Goal: Find contact information: Find contact information

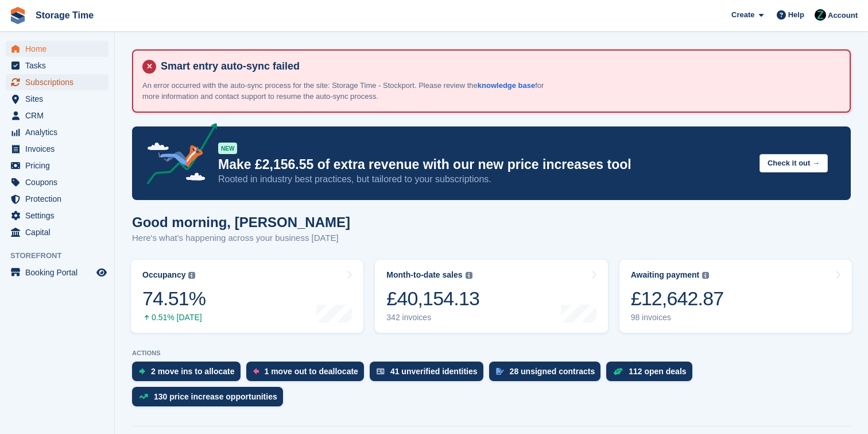
click at [90, 78] on span "Subscriptions" at bounding box center [59, 82] width 69 height 16
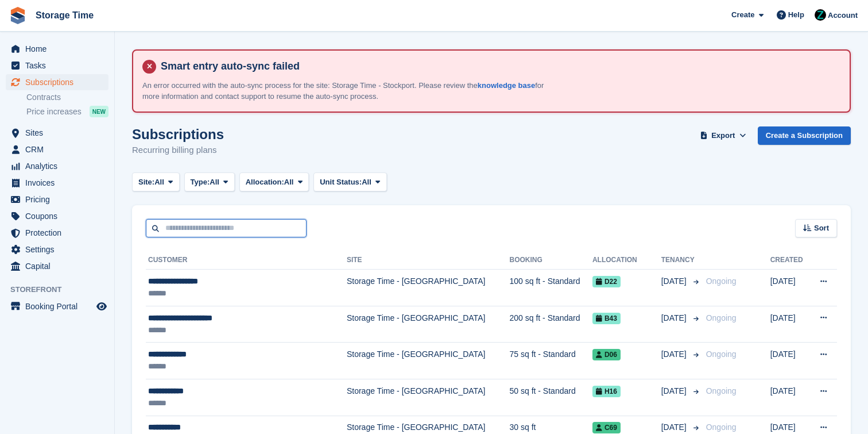
click at [216, 223] on input "text" at bounding box center [226, 228] width 161 height 19
type input "*****"
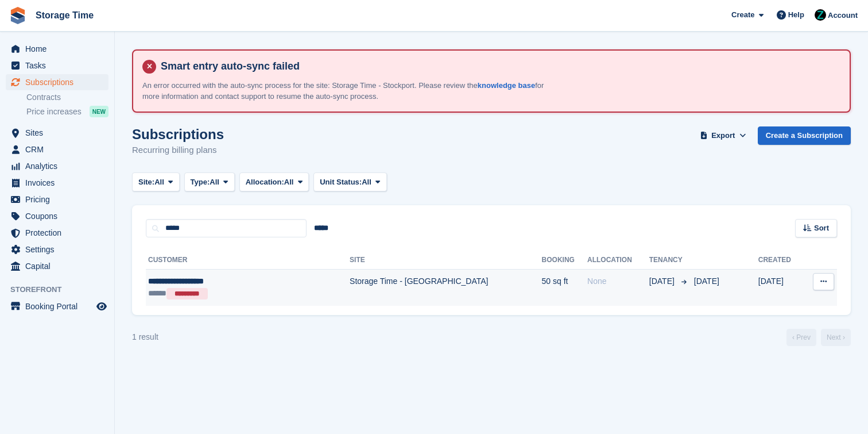
click at [238, 285] on div "**********" at bounding box center [220, 281] width 145 height 12
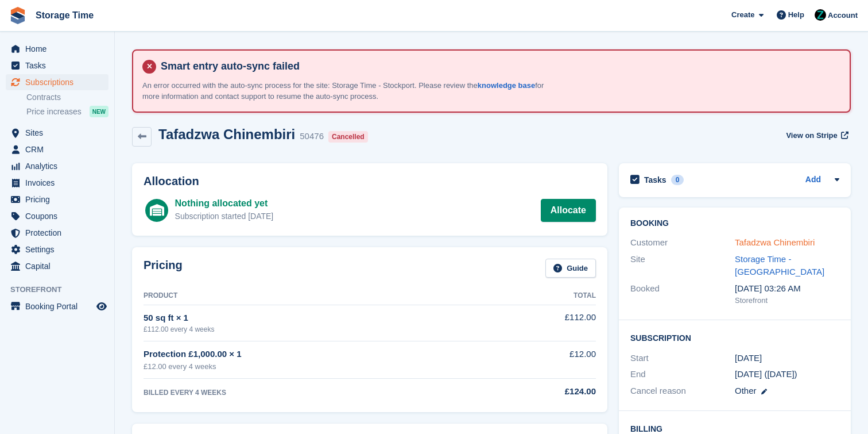
click at [781, 245] on link "Tafadzwa Chinembiri" at bounding box center [775, 242] width 80 height 10
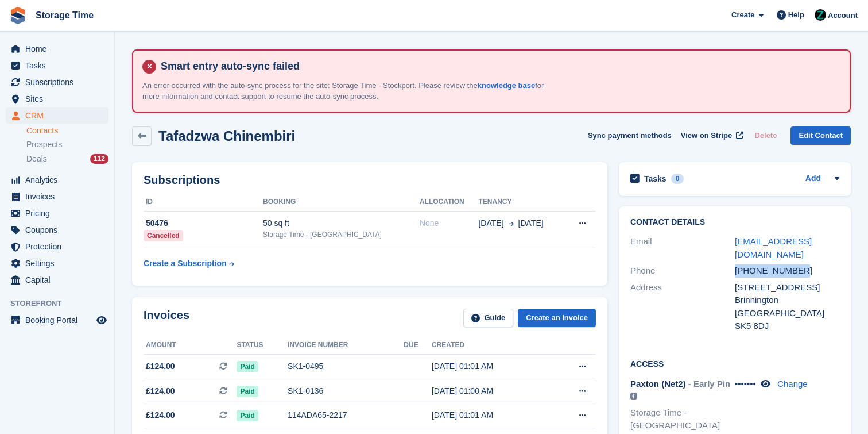
drag, startPoint x: 805, startPoint y: 258, endPoint x: 736, endPoint y: 258, distance: 68.3
click at [736, 264] on div "[PHONE_NUMBER]" at bounding box center [787, 270] width 105 height 13
copy div "[PHONE_NUMBER]"
click at [627, 297] on div "Contact Details Email [EMAIL_ADDRESS][DOMAIN_NAME] Phone [PHONE_NUMBER] Address…" at bounding box center [735, 276] width 232 height 140
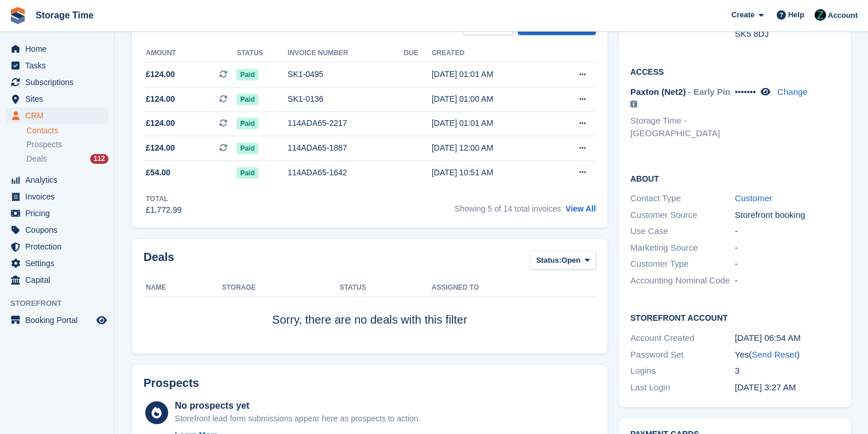
scroll to position [95, 0]
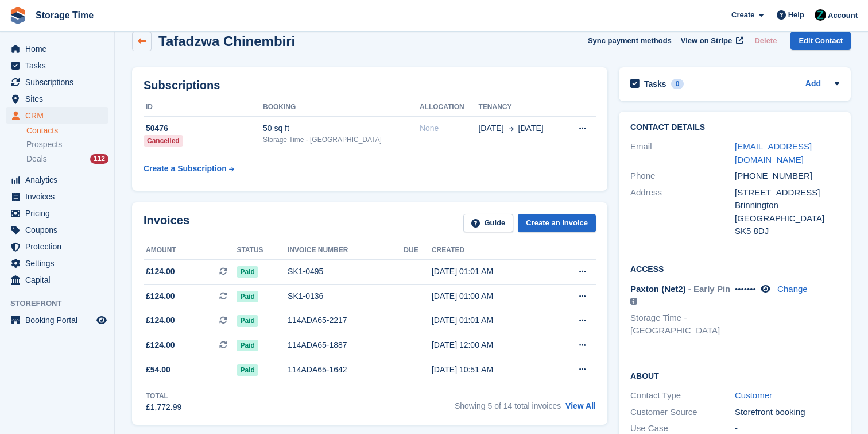
click at [142, 44] on icon at bounding box center [142, 41] width 9 height 9
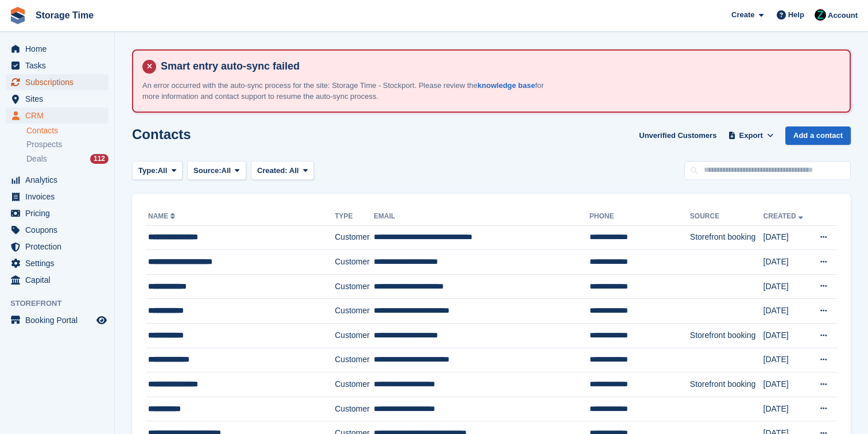
click at [85, 76] on span "Subscriptions" at bounding box center [59, 82] width 69 height 16
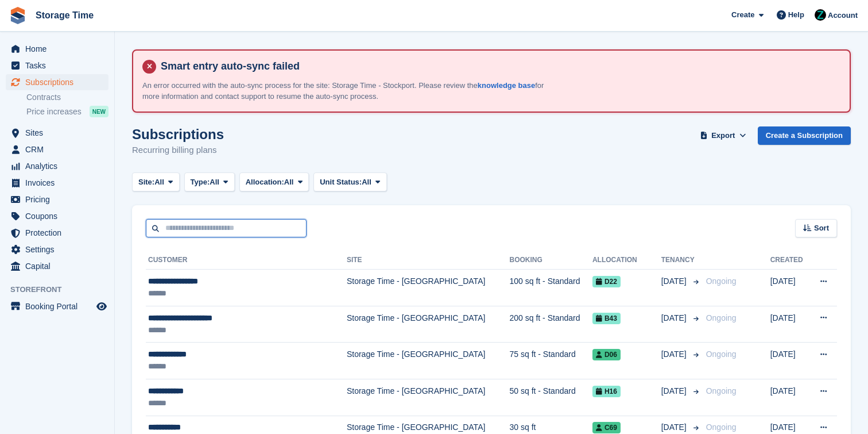
click at [244, 226] on input "text" at bounding box center [226, 228] width 161 height 19
type input "*****"
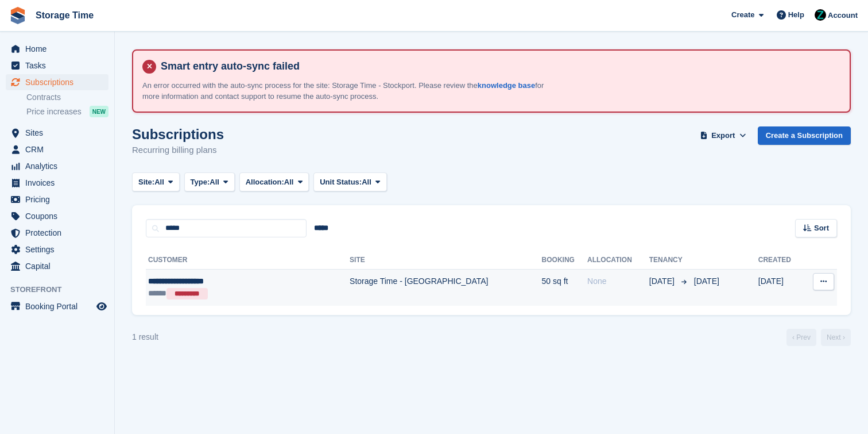
click at [424, 283] on td "Storage Time - [GEOGRAPHIC_DATA]" at bounding box center [446, 287] width 192 height 36
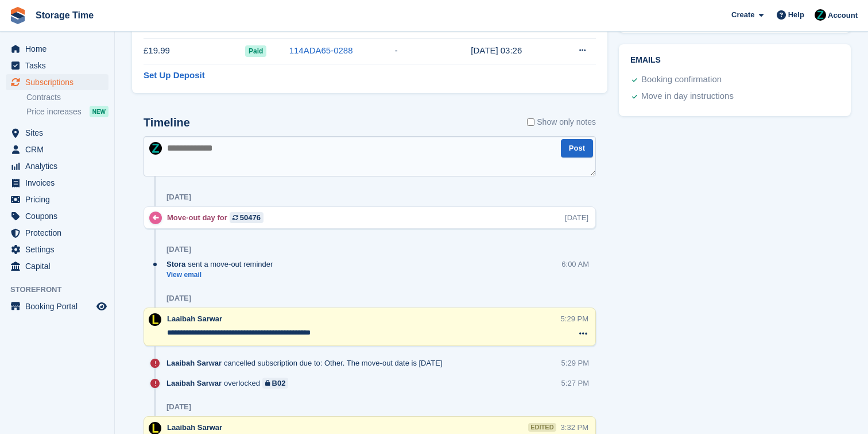
scroll to position [772, 0]
